Goal: Task Accomplishment & Management: Complete application form

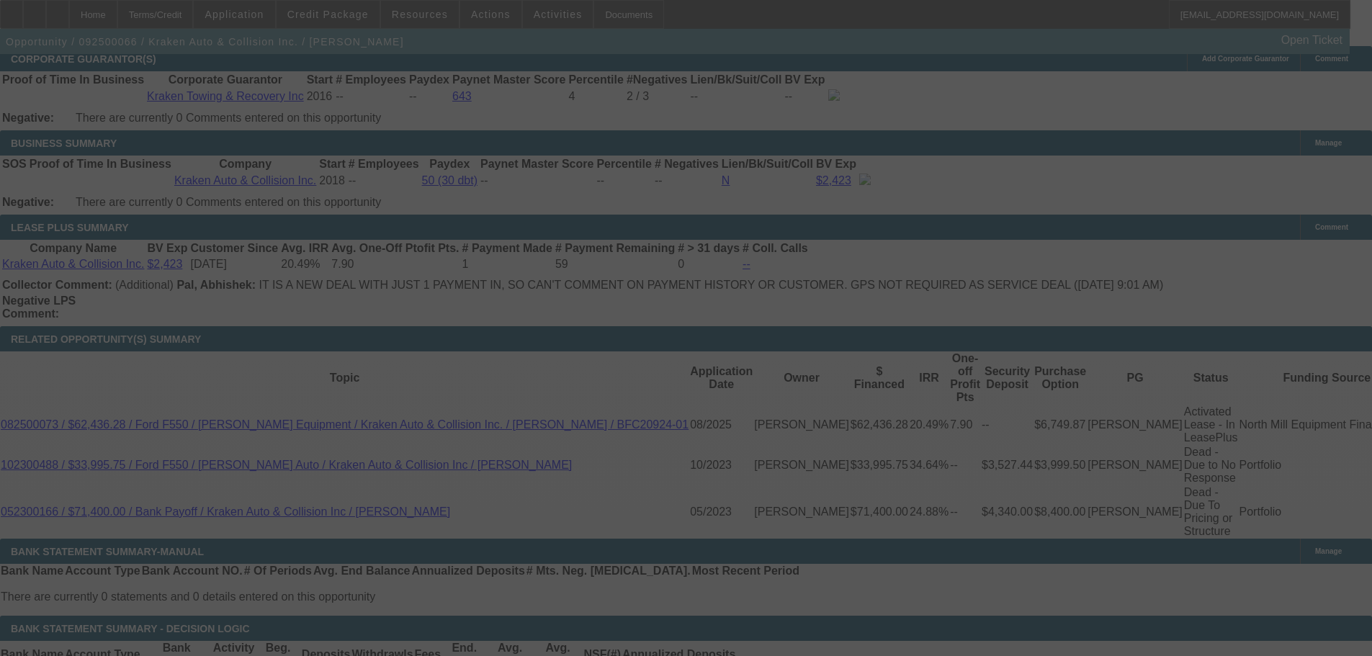
scroll to position [2285, 0]
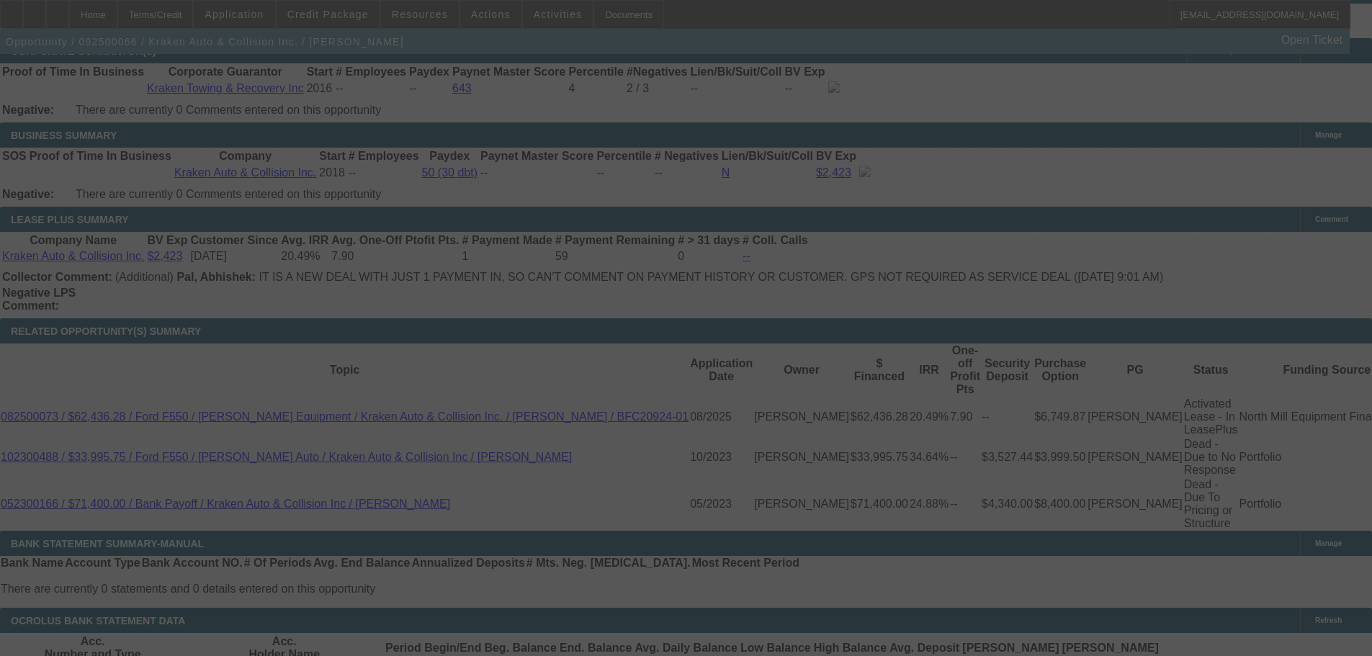
scroll to position [2145, 0]
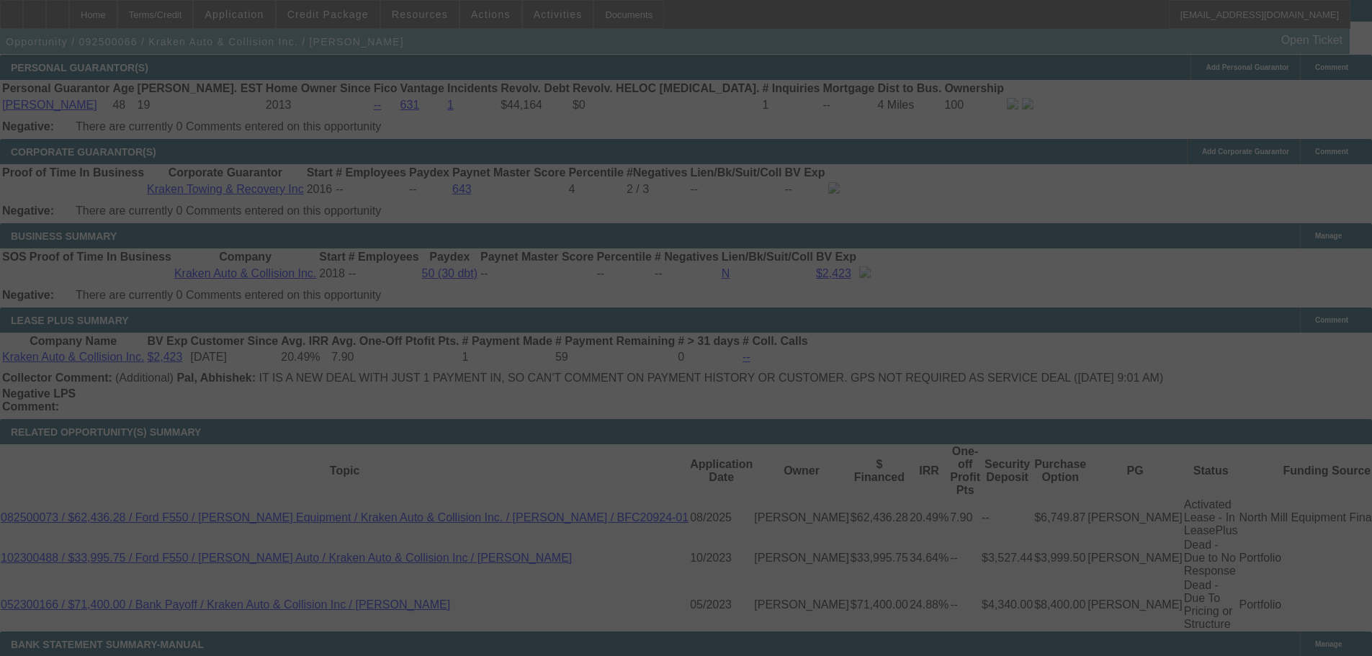
select select "0"
select select "0.1"
select select "4"
select select "0"
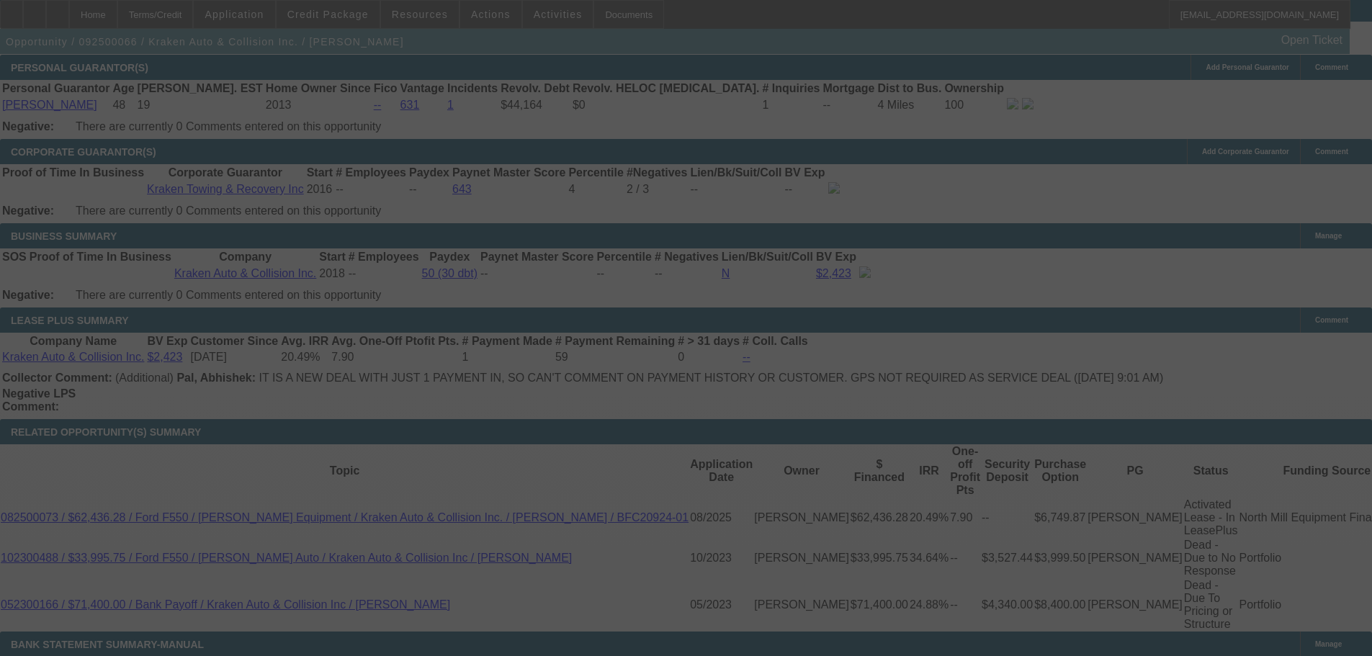
select select "0"
select select "0.1"
select select "4"
select select "0"
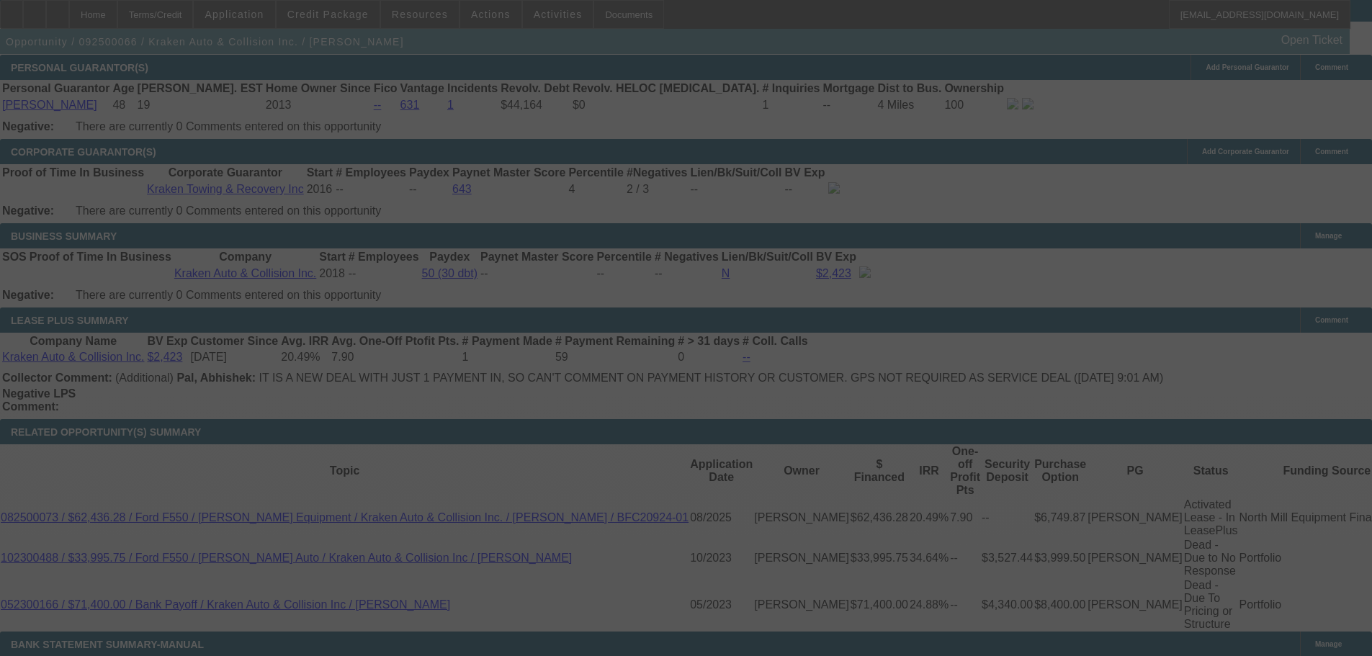
select select "0.1"
select select "4"
select select "0"
select select "0.1"
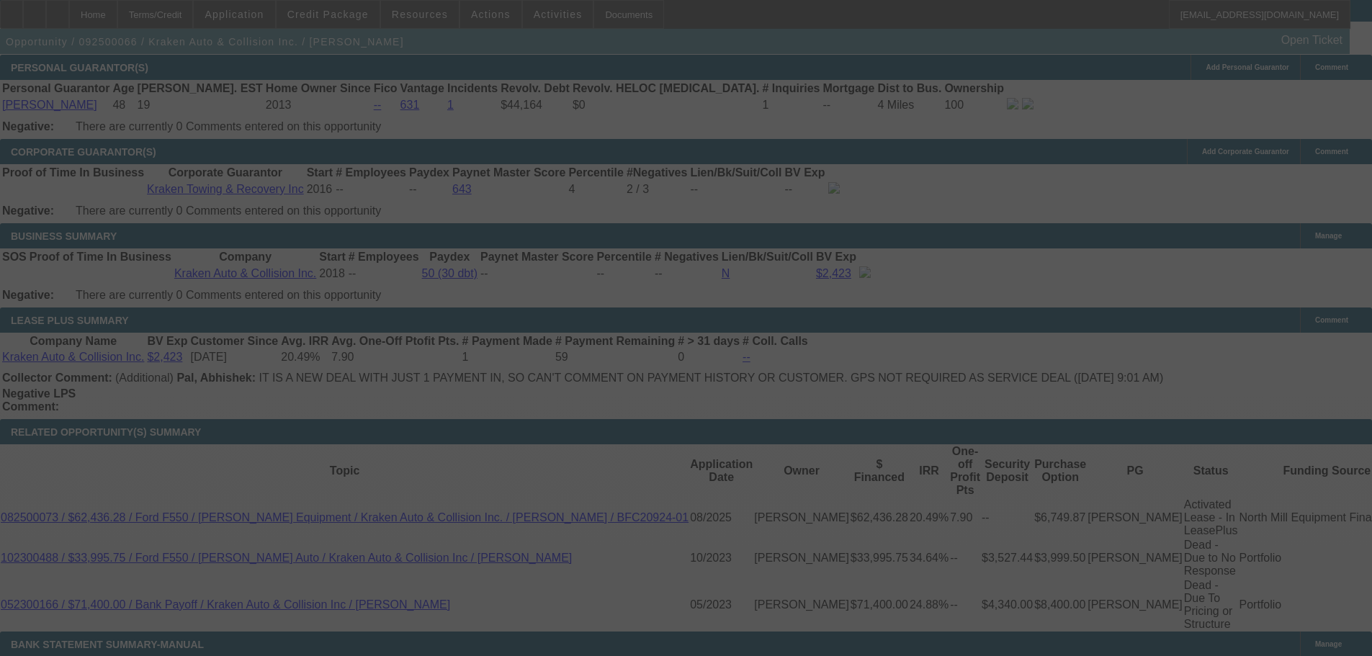
select select "4"
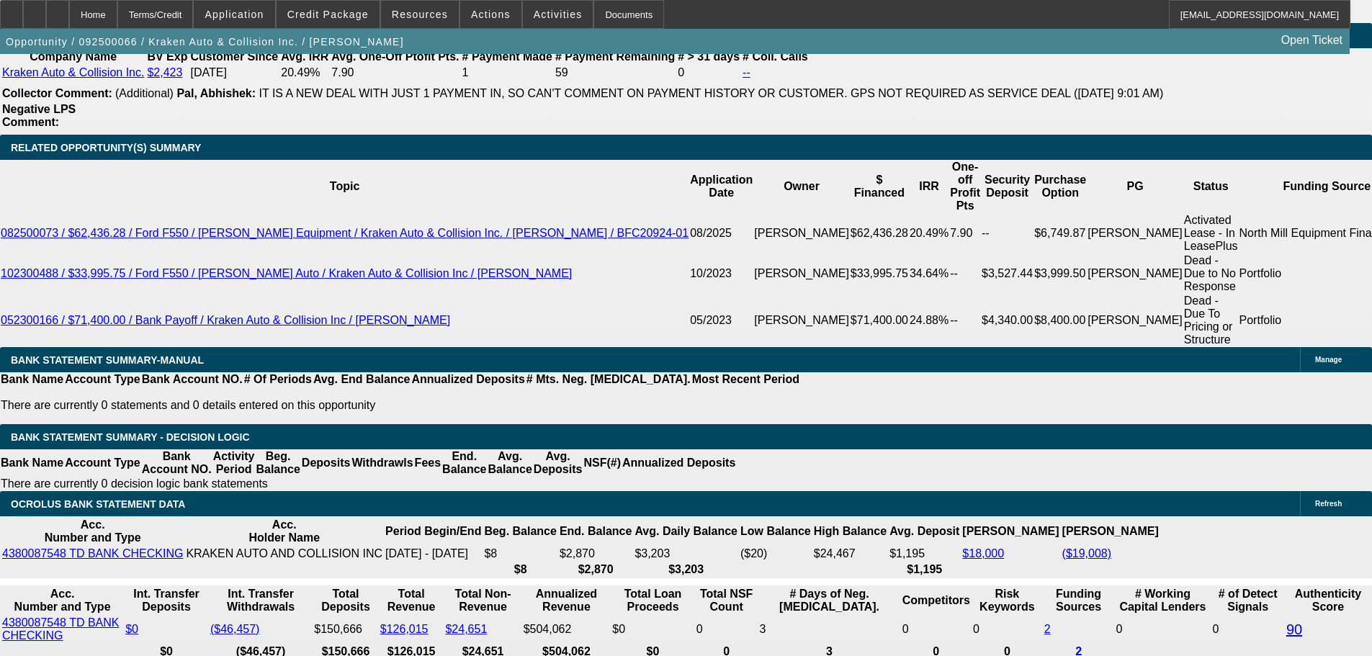
scroll to position [2213, 0]
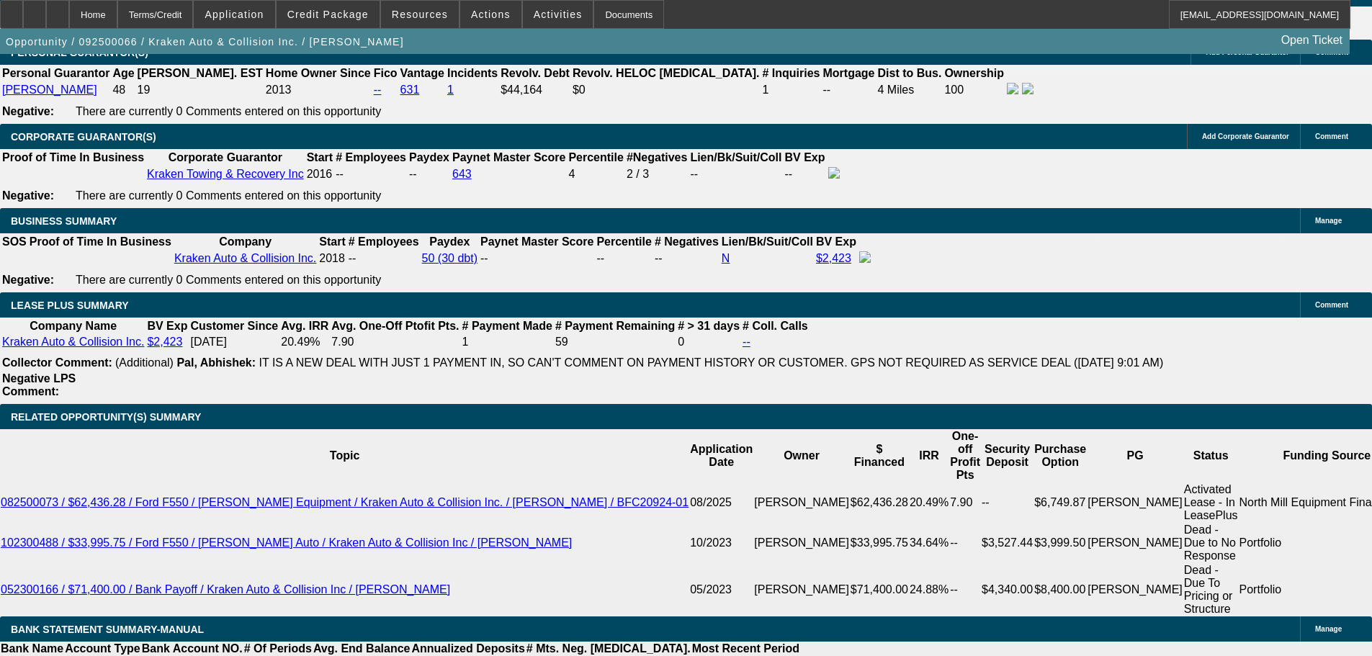
scroll to position [2141, 0]
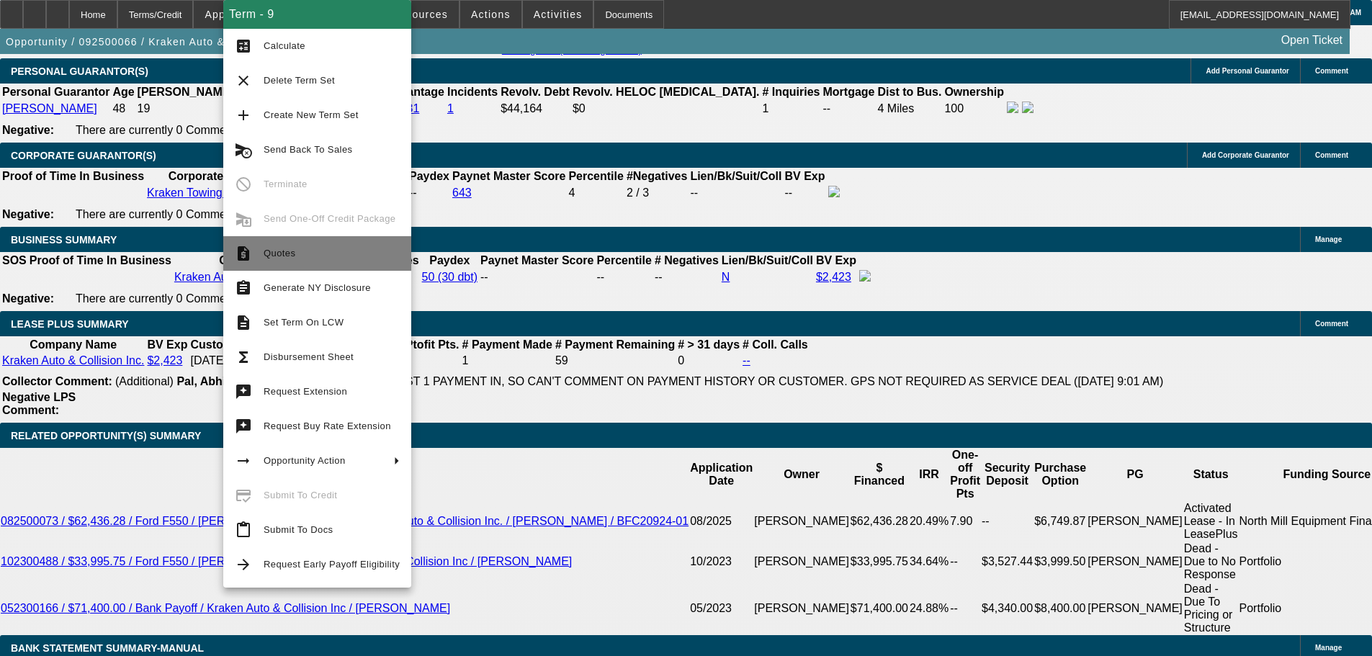
click at [297, 252] on span "Quotes" at bounding box center [332, 253] width 136 height 17
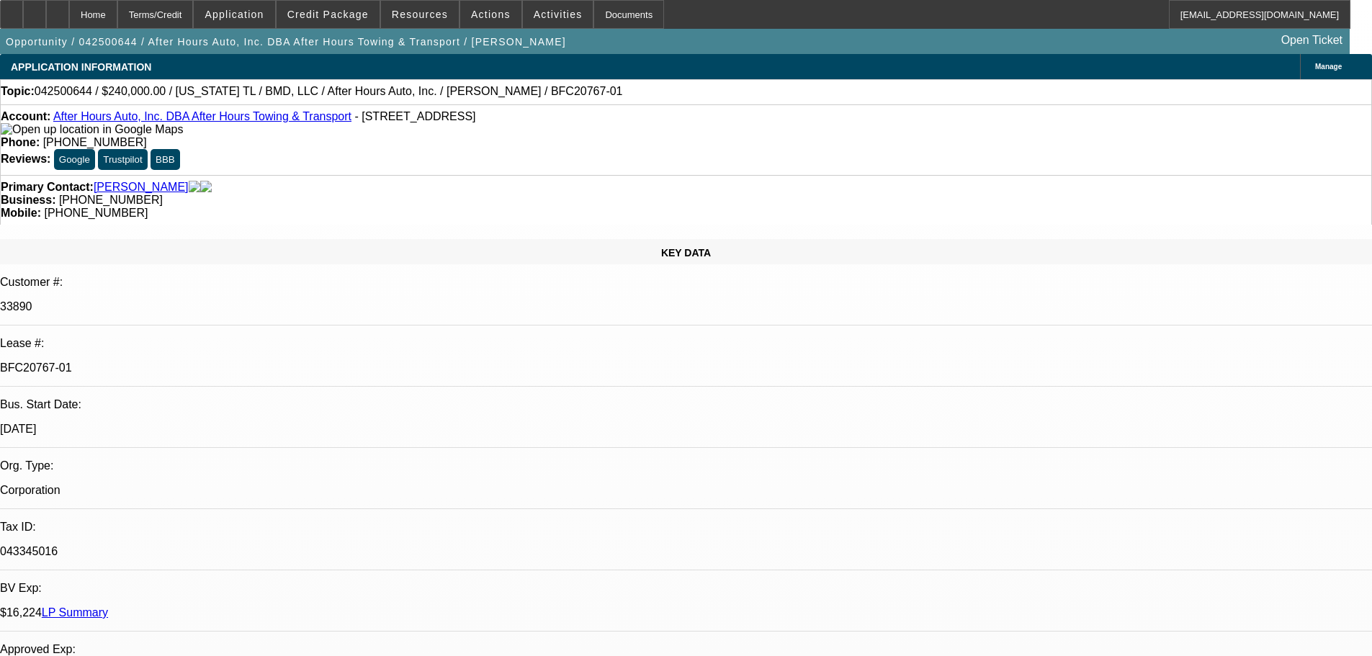
select select "0"
select select "0.1"
select select "0"
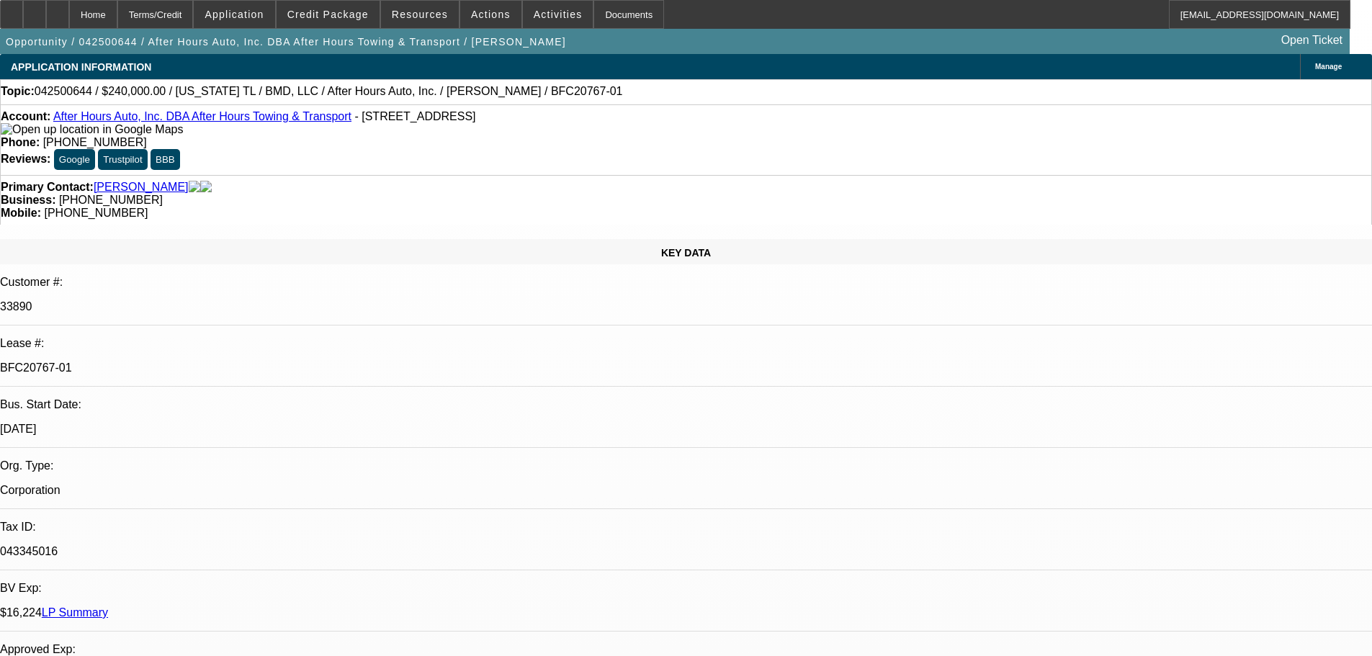
select select "0.1"
select select "0"
select select "0.1"
select select "0"
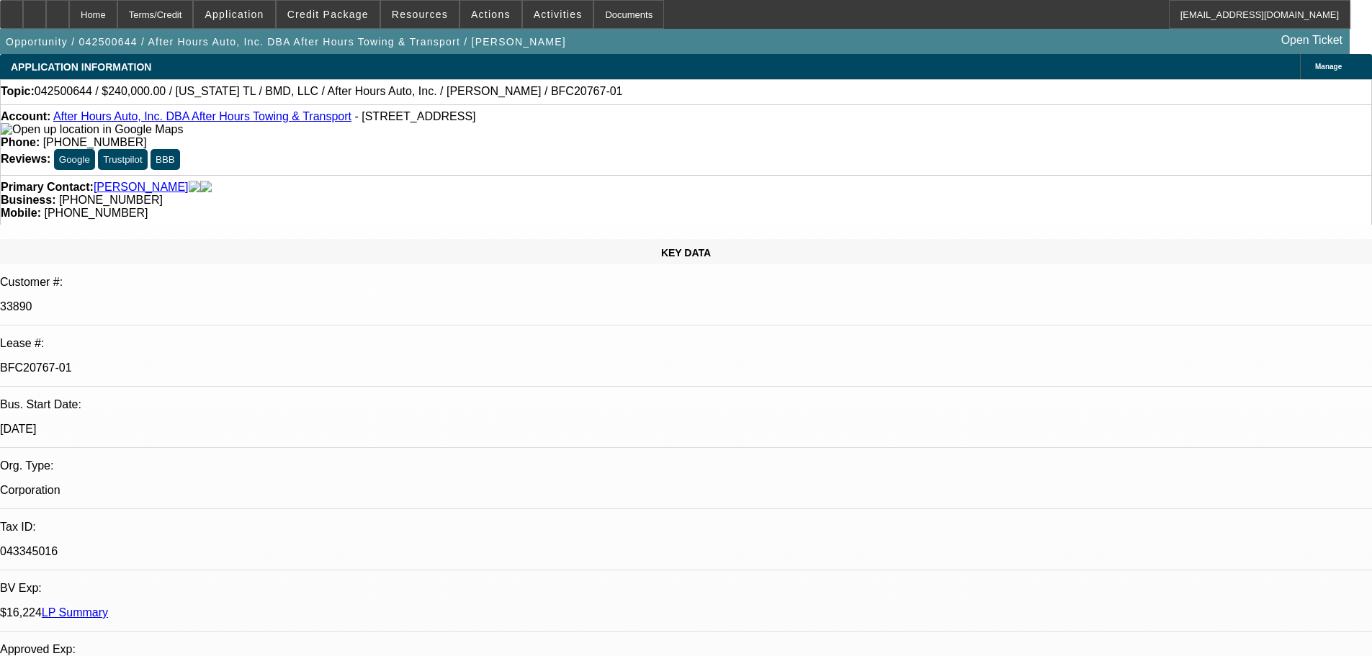
select select "0"
select select "2"
select select "4"
select select "2"
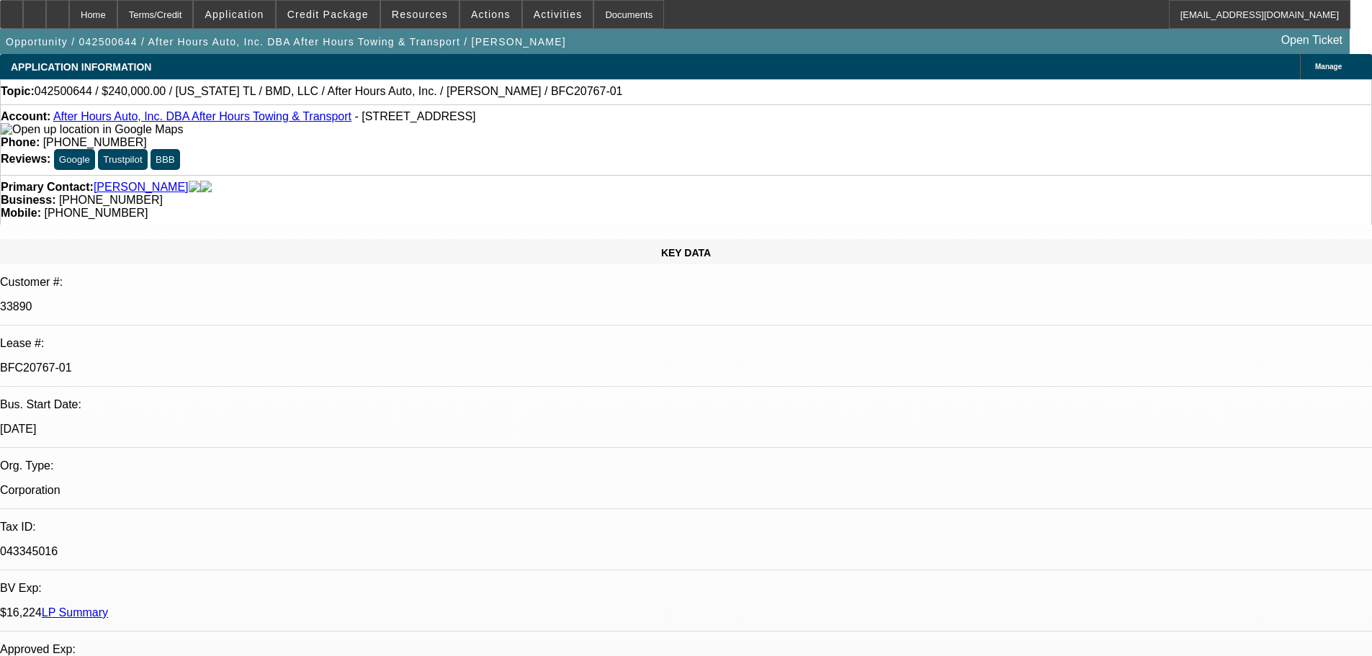
select select "4"
select select "2"
select select "4"
select select "2"
select select "6"
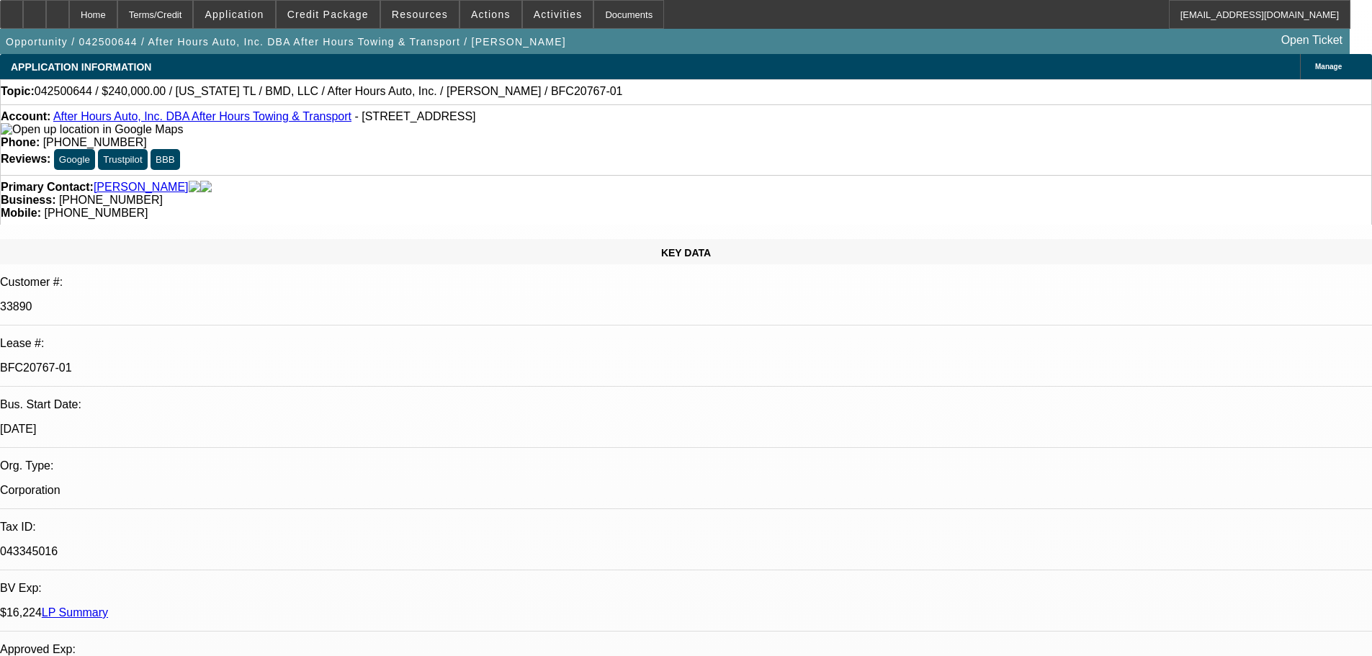
select select "1"
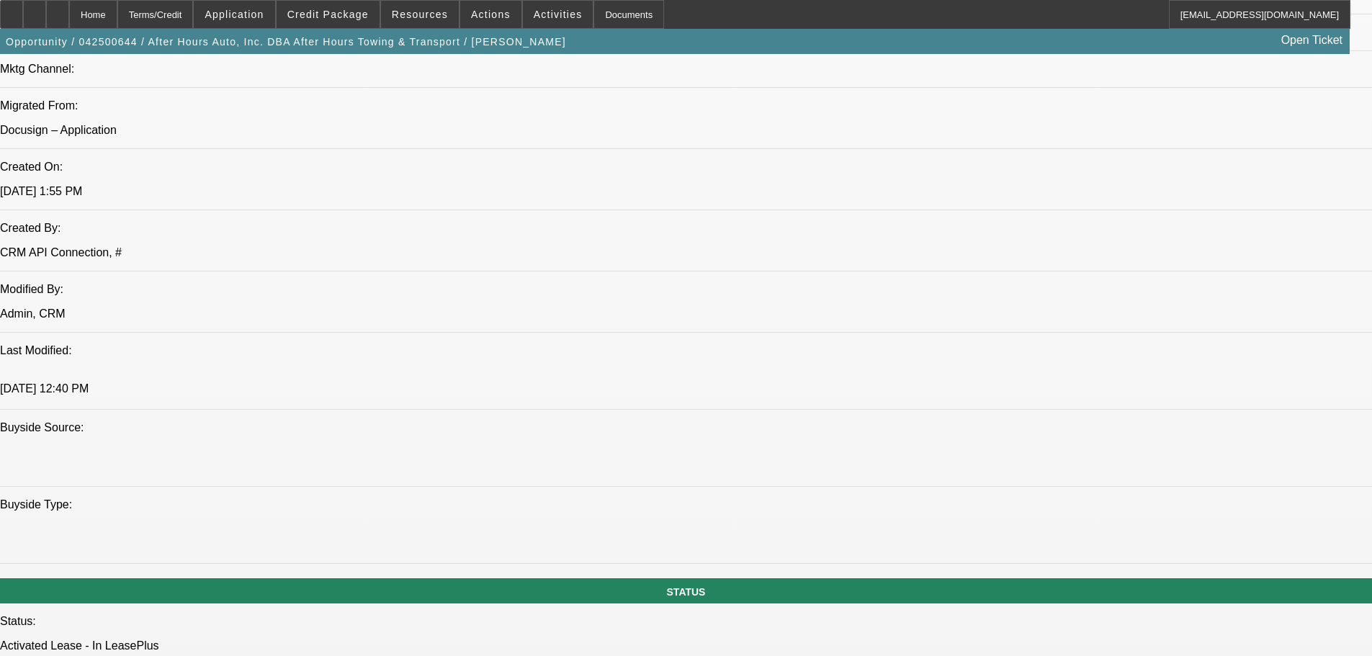
scroll to position [1440, 0]
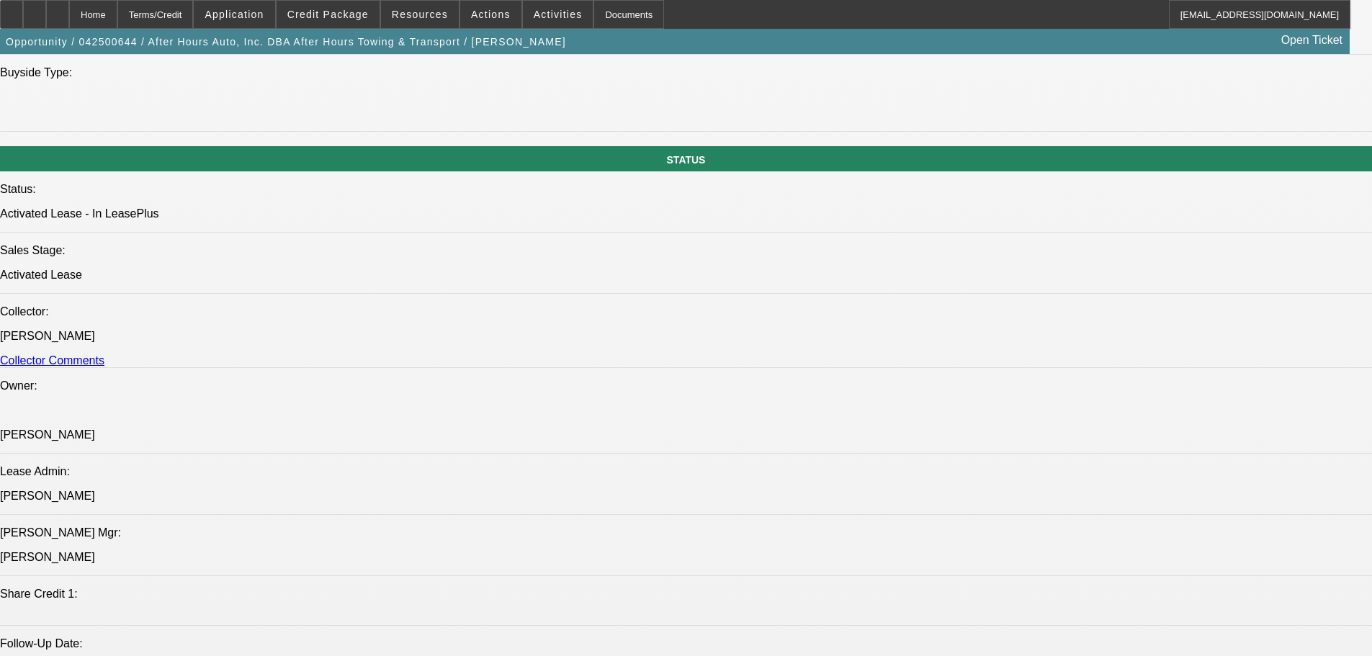
scroll to position [1080, 0]
